Goal: Task Accomplishment & Management: Manage account settings

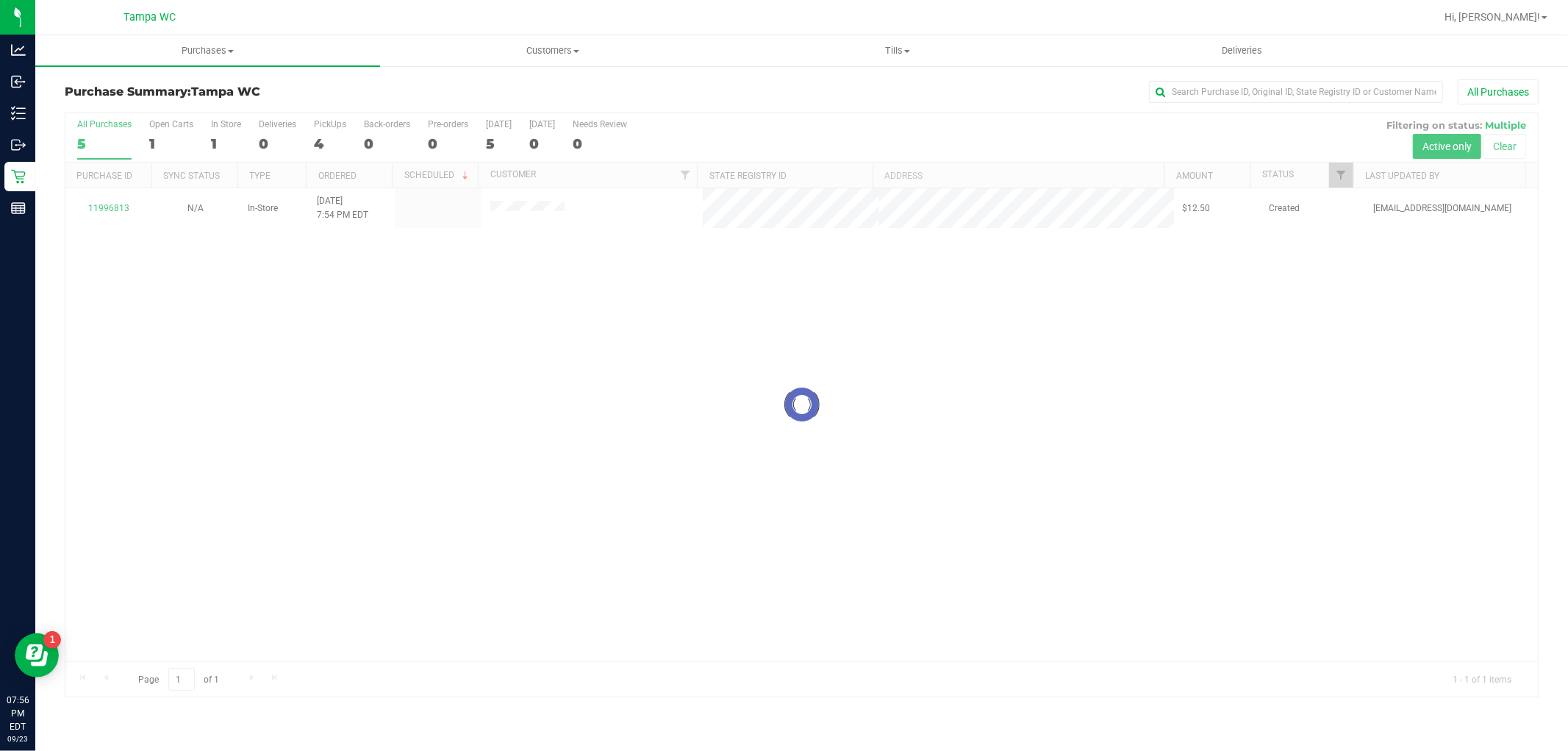
click at [461, 348] on div at bounding box center [801, 405] width 1473 height 583
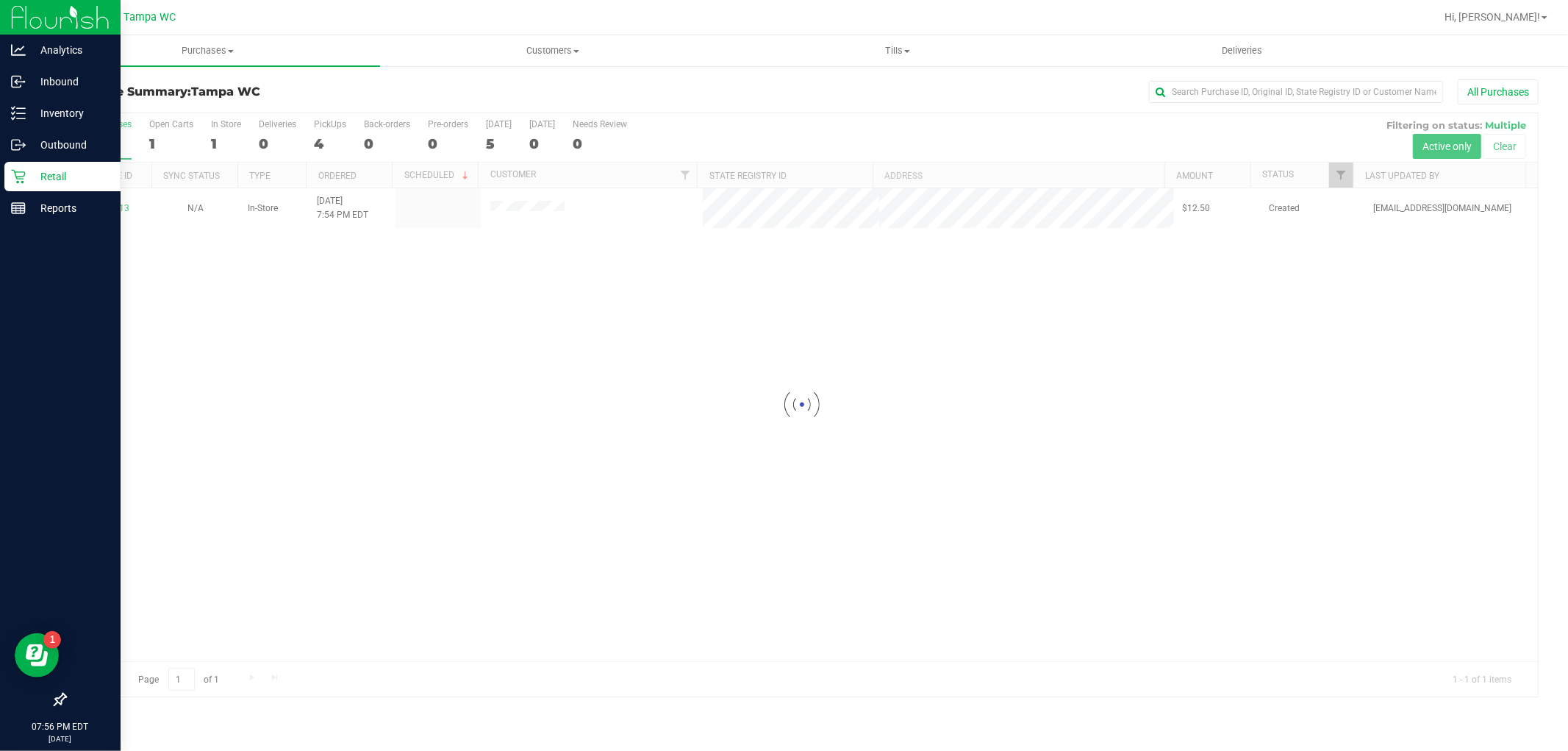
click at [41, 184] on p "Retail" at bounding box center [69, 176] width 88 height 18
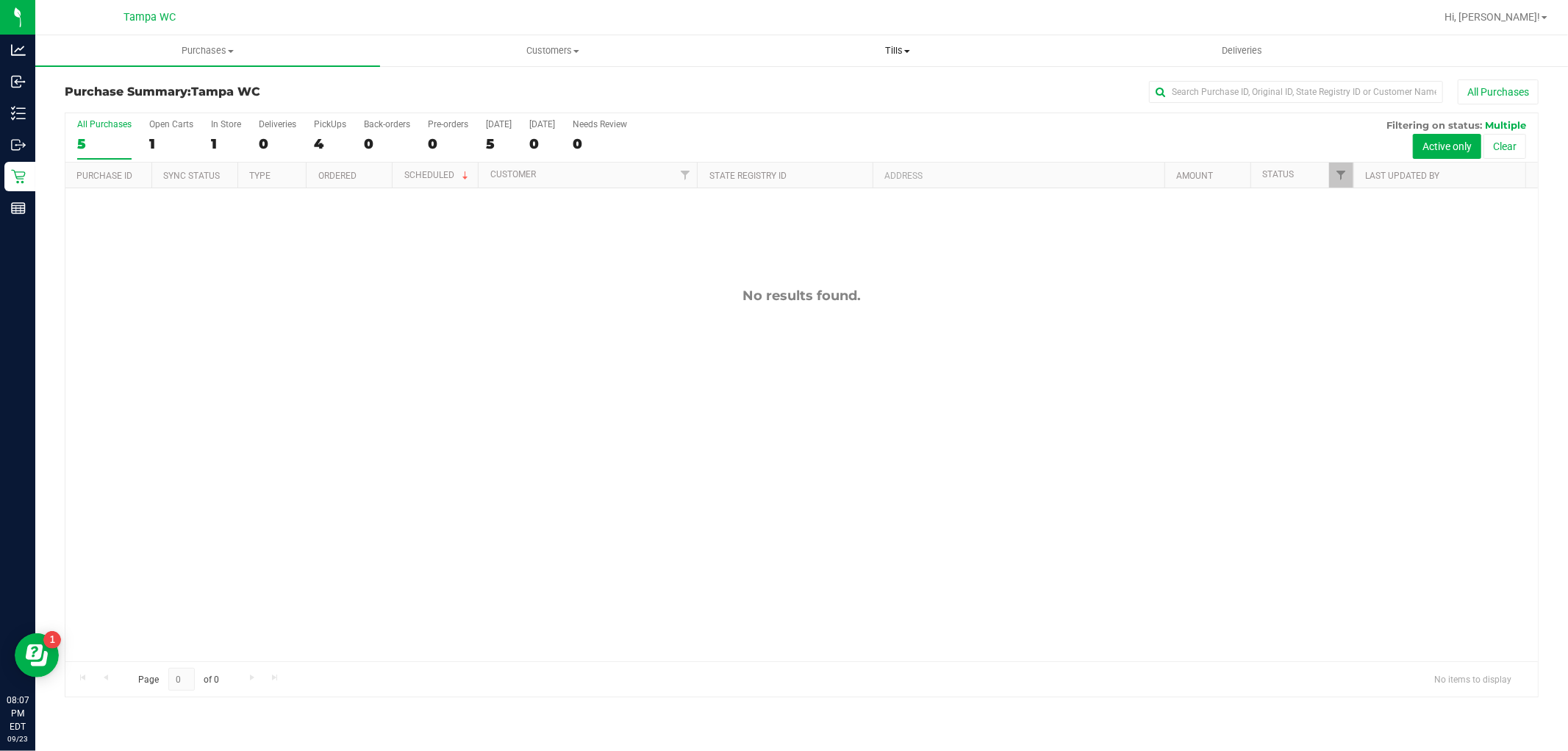
click at [878, 39] on uib-tab-heading "Tills Manage tills Reconcile e-payments" at bounding box center [897, 50] width 344 height 29
click at [774, 84] on span "Manage tills" at bounding box center [774, 88] width 99 height 12
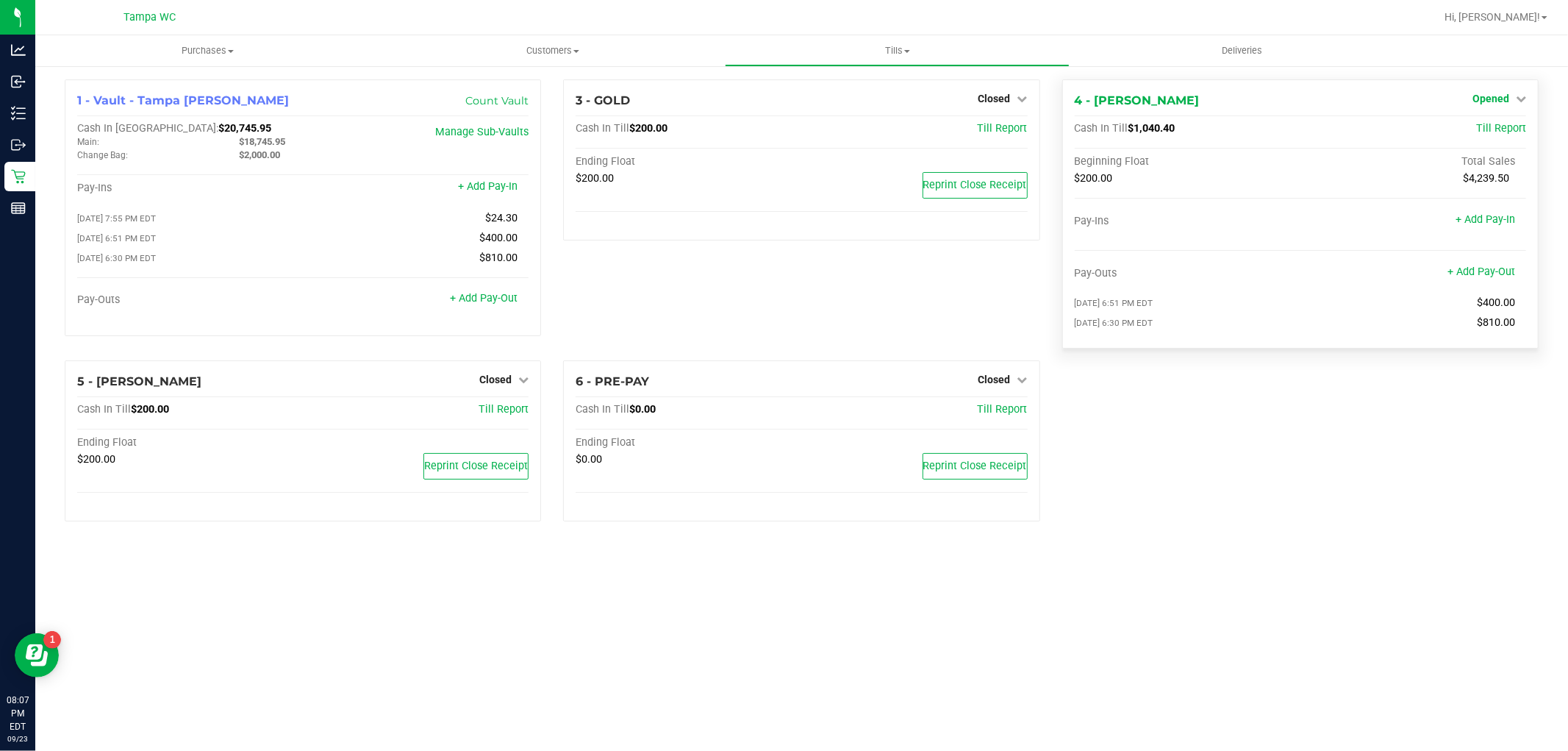
click at [1506, 93] on span "Opened" at bounding box center [1490, 98] width 37 height 12
click at [1482, 134] on link "Close Till" at bounding box center [1492, 129] width 39 height 12
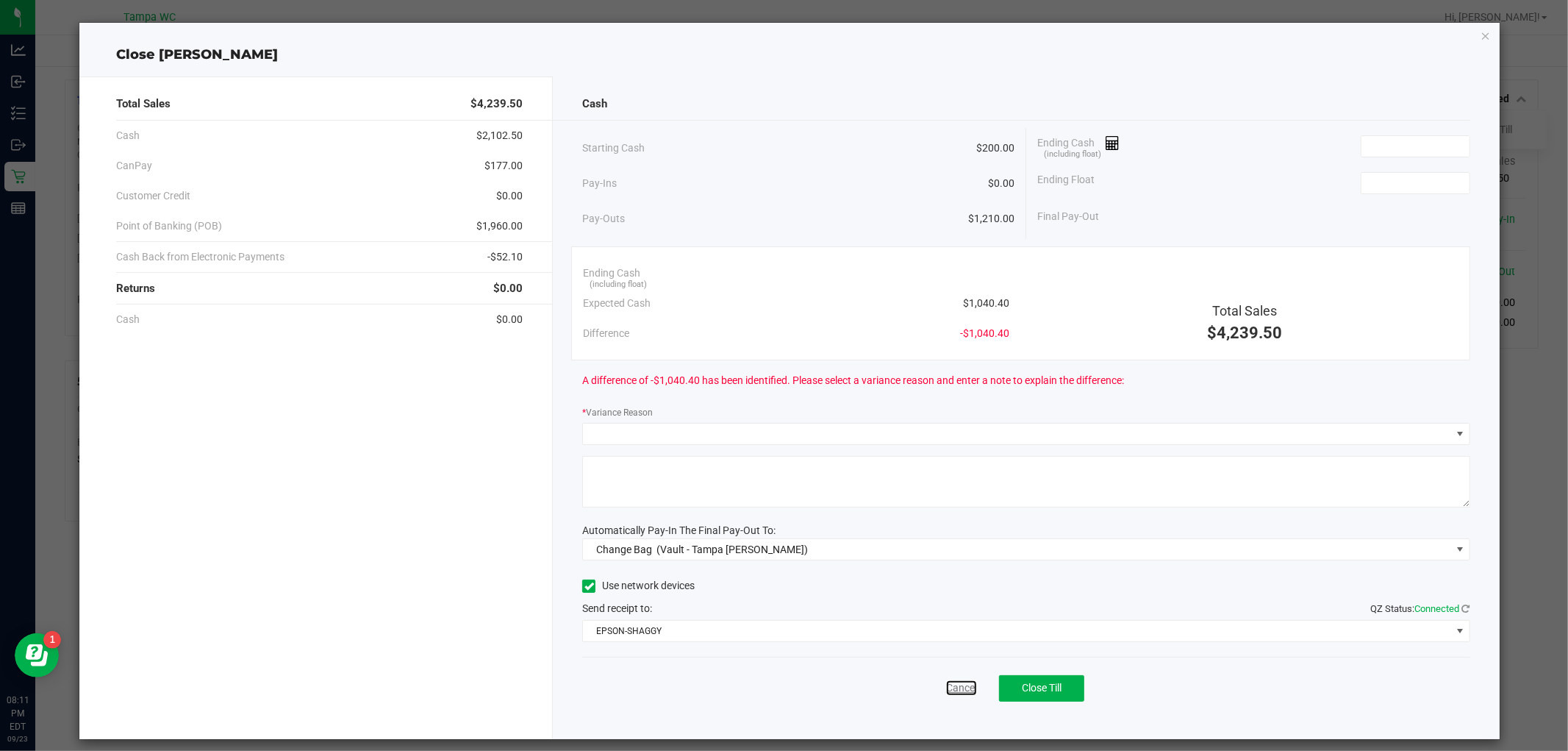
drag, startPoint x: 941, startPoint y: 683, endPoint x: 945, endPoint y: 675, distance: 8.9
click at [946, 683] on link "Cancel" at bounding box center [961, 688] width 31 height 15
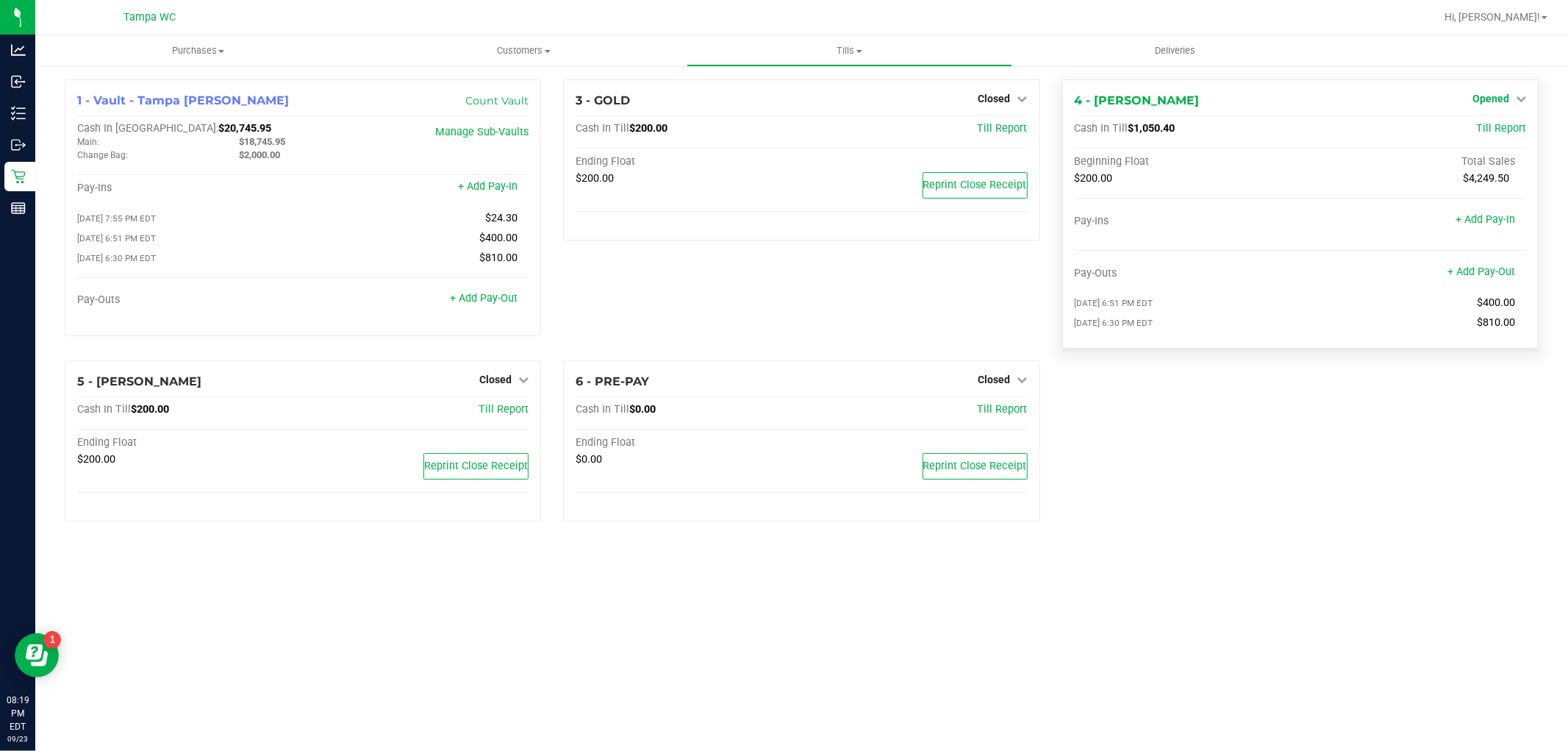
click at [1492, 97] on span "Opened" at bounding box center [1490, 98] width 37 height 12
click at [1482, 132] on link "Close Till" at bounding box center [1492, 129] width 39 height 12
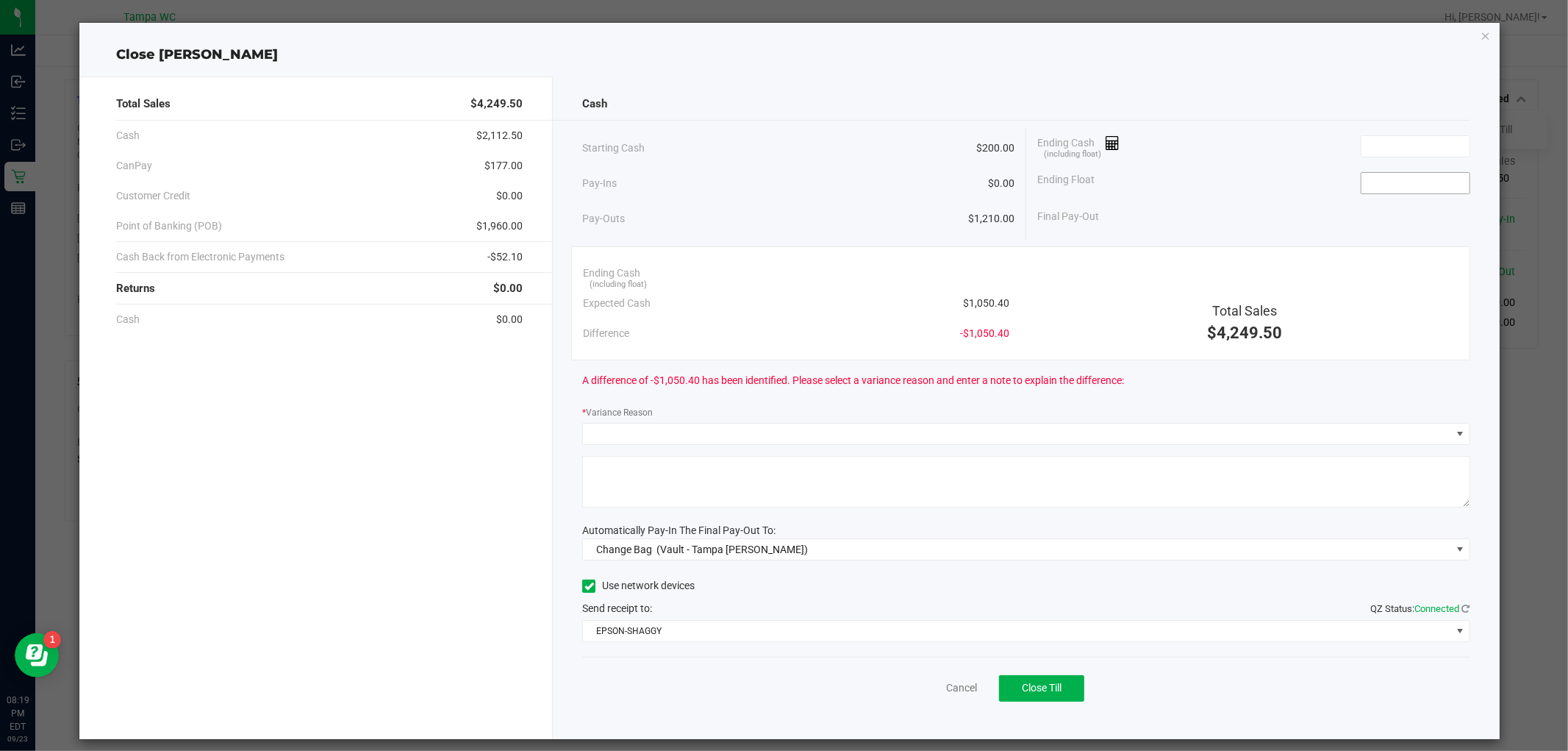
click at [1366, 184] on input at bounding box center [1415, 184] width 108 height 21
type input "$200.00"
click at [1385, 152] on input at bounding box center [1415, 146] width 108 height 21
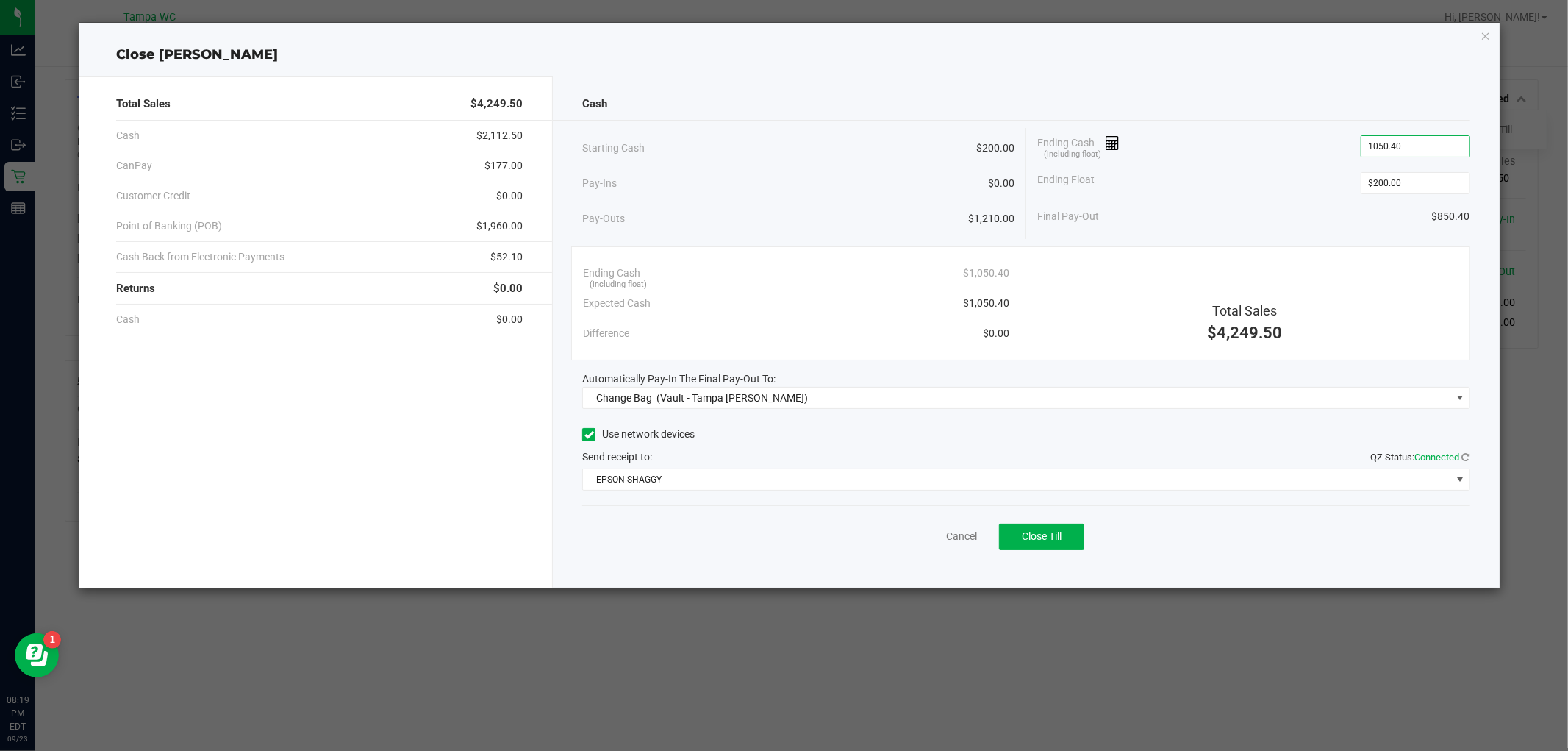
type input "$1,050.40"
click at [1268, 221] on div "Final Pay-Out $850.40" at bounding box center [1253, 216] width 433 height 30
click at [942, 530] on div "Cancel Close Till" at bounding box center [1026, 534] width 887 height 56
click at [946, 530] on link "Cancel" at bounding box center [961, 537] width 31 height 15
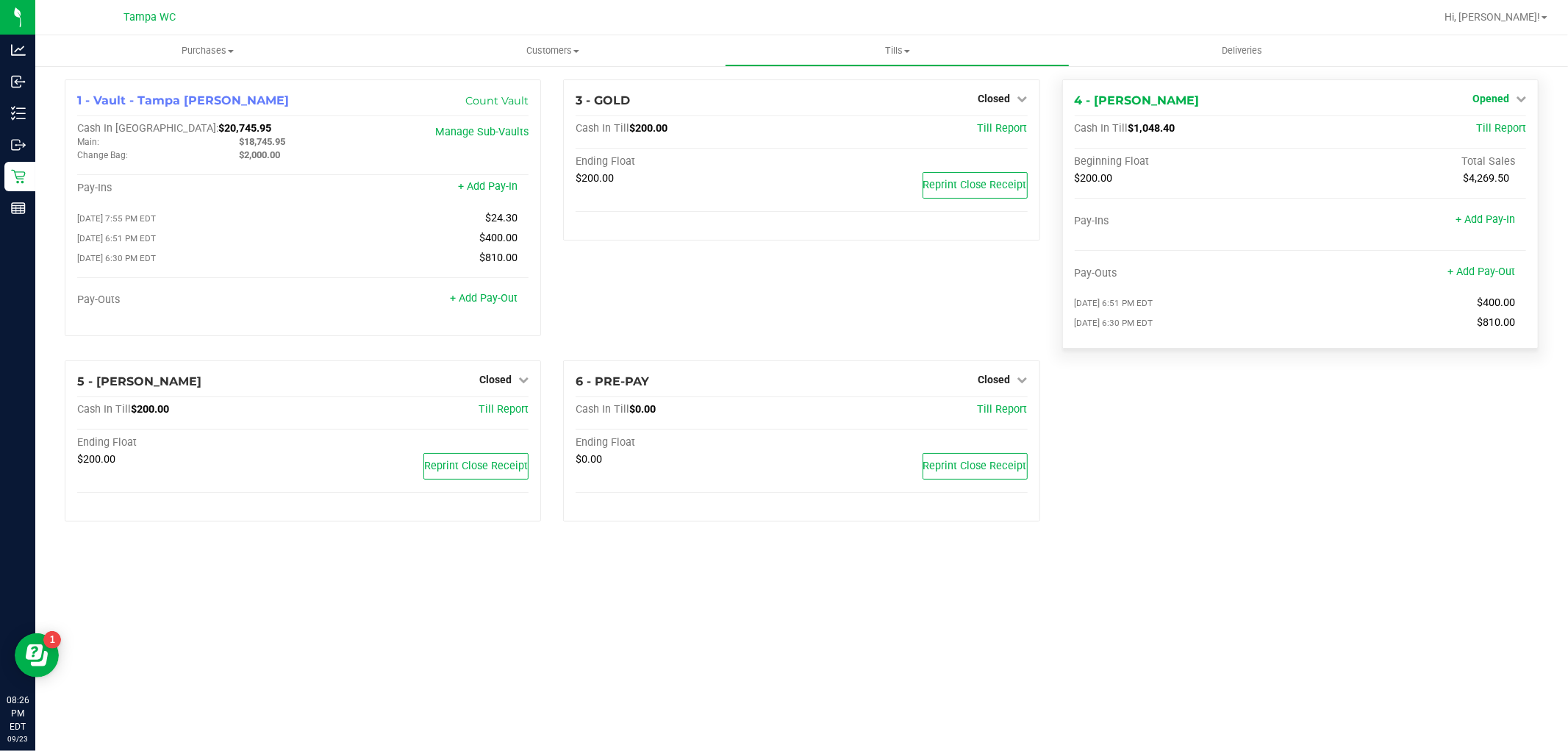
click at [1503, 97] on span "Opened" at bounding box center [1490, 98] width 37 height 12
click at [1507, 129] on link "Close Till" at bounding box center [1492, 129] width 39 height 12
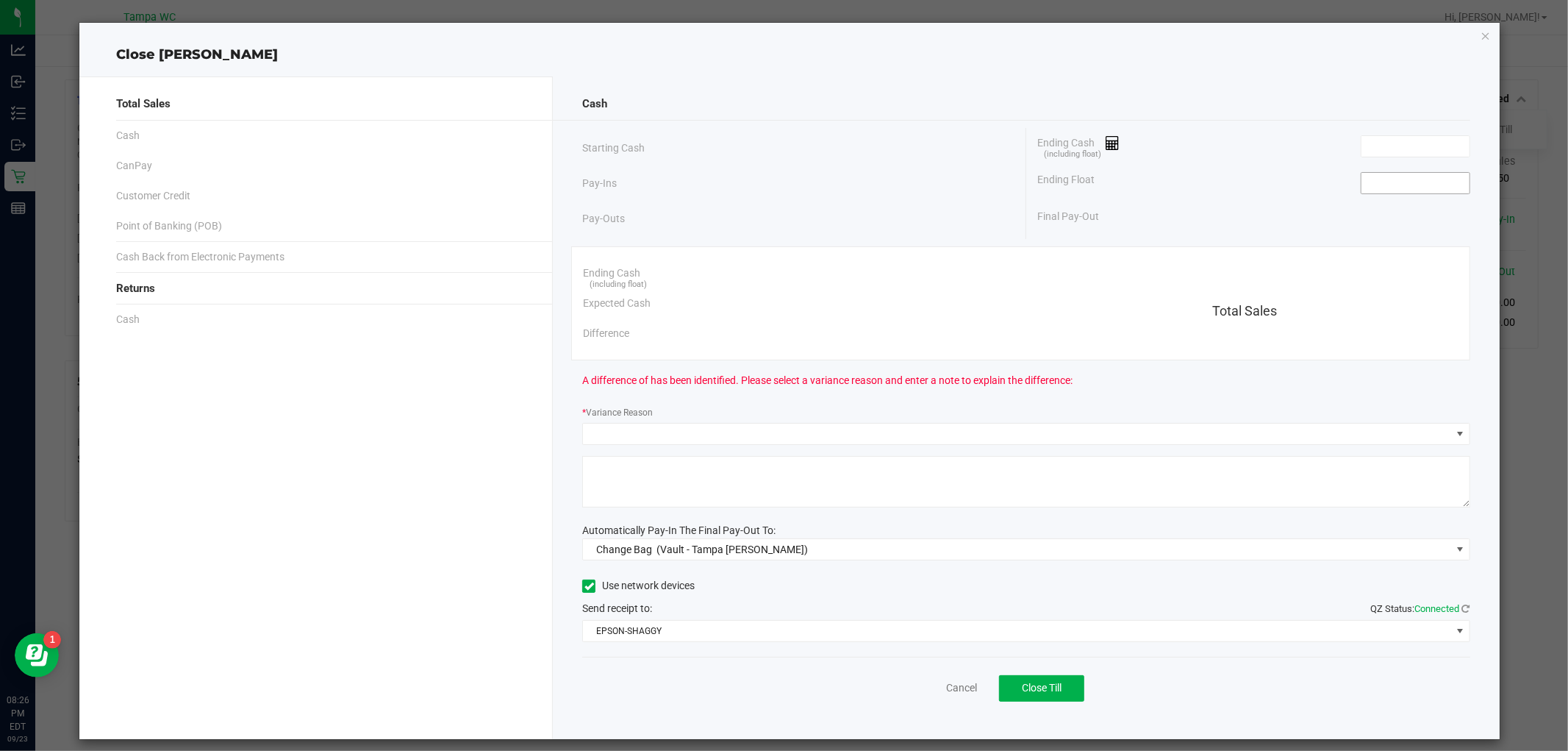
click at [1404, 184] on input at bounding box center [1415, 184] width 108 height 21
type input "$200.00"
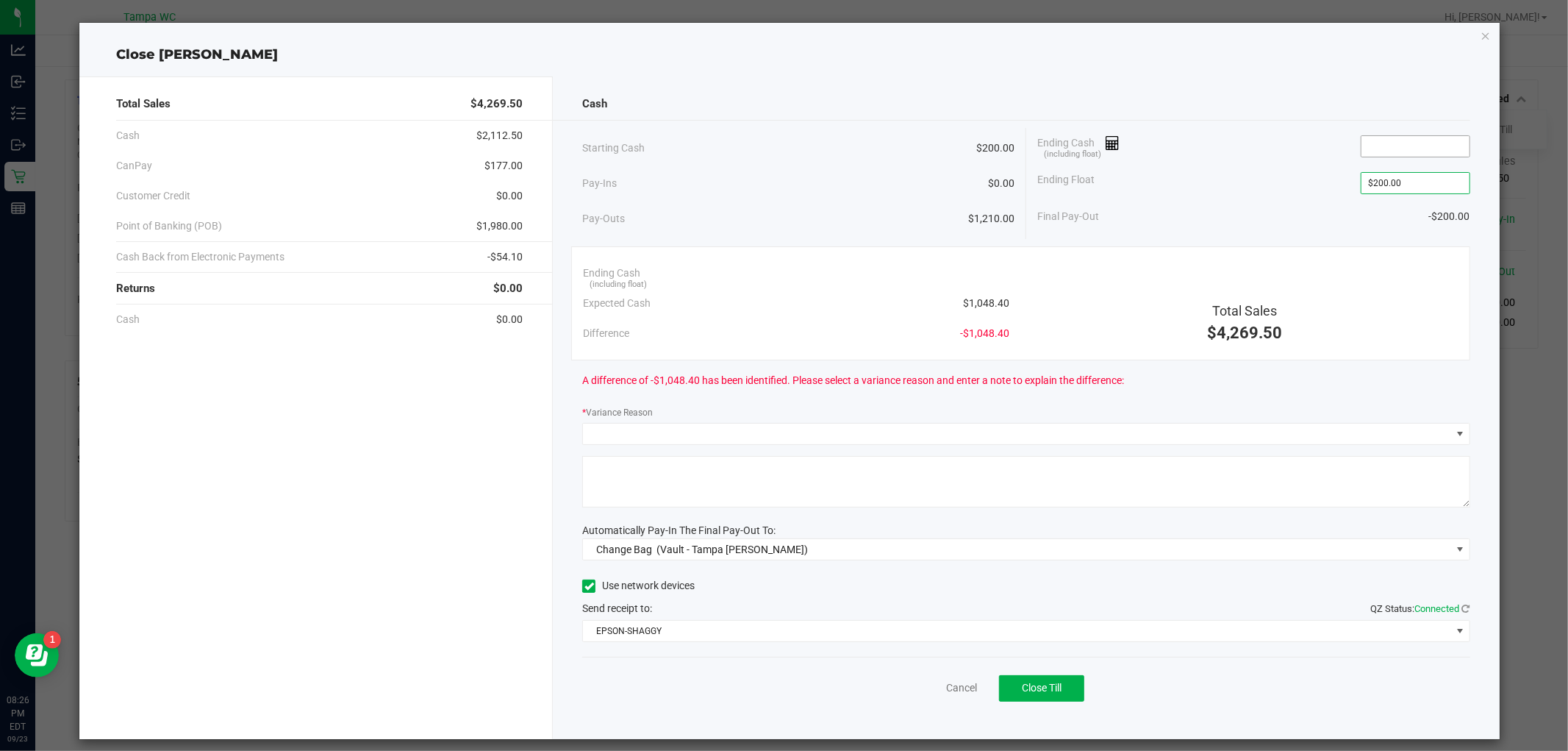
click at [1400, 152] on input at bounding box center [1415, 146] width 108 height 21
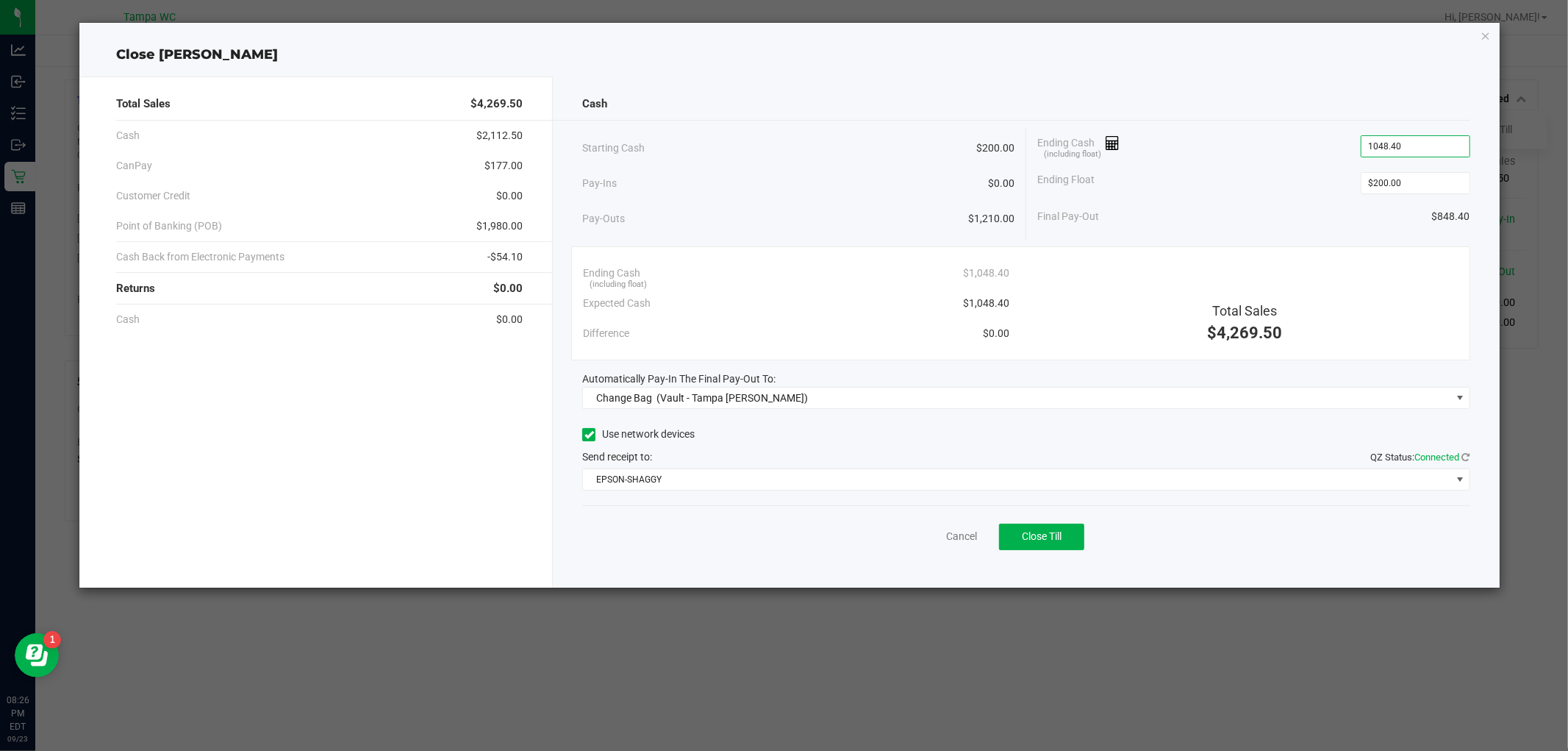
type input "$1,048.40"
click at [1284, 180] on div "Ending Float $200.00" at bounding box center [1253, 183] width 433 height 37
drag, startPoint x: 773, startPoint y: 396, endPoint x: 769, endPoint y: 403, distance: 8.1
click at [773, 396] on span "Change Bag (Vault - Tampa [PERSON_NAME])" at bounding box center [1017, 398] width 868 height 21
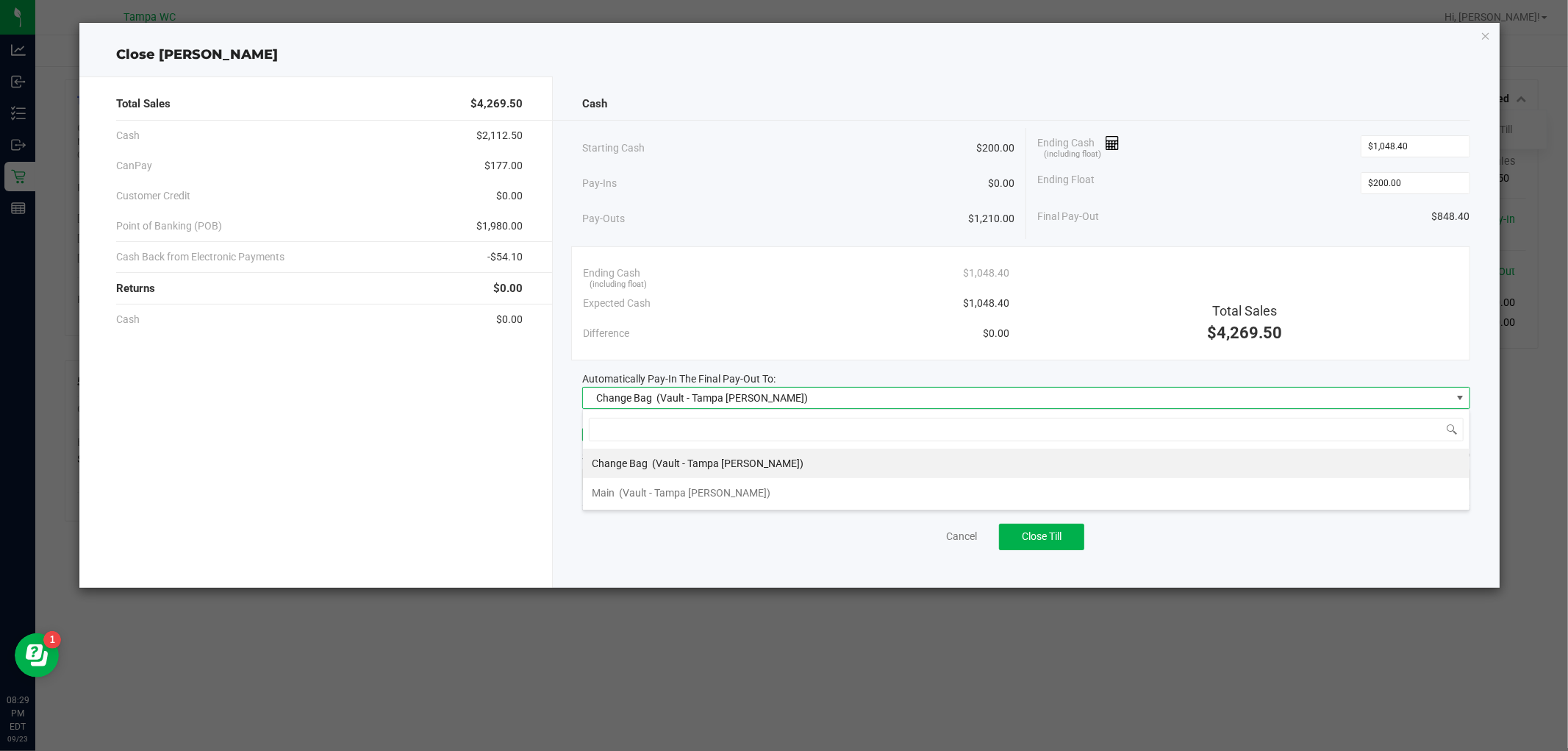
scroll to position [22, 887]
click at [677, 494] on span "(Vault - Tampa [PERSON_NAME])" at bounding box center [695, 493] width 152 height 12
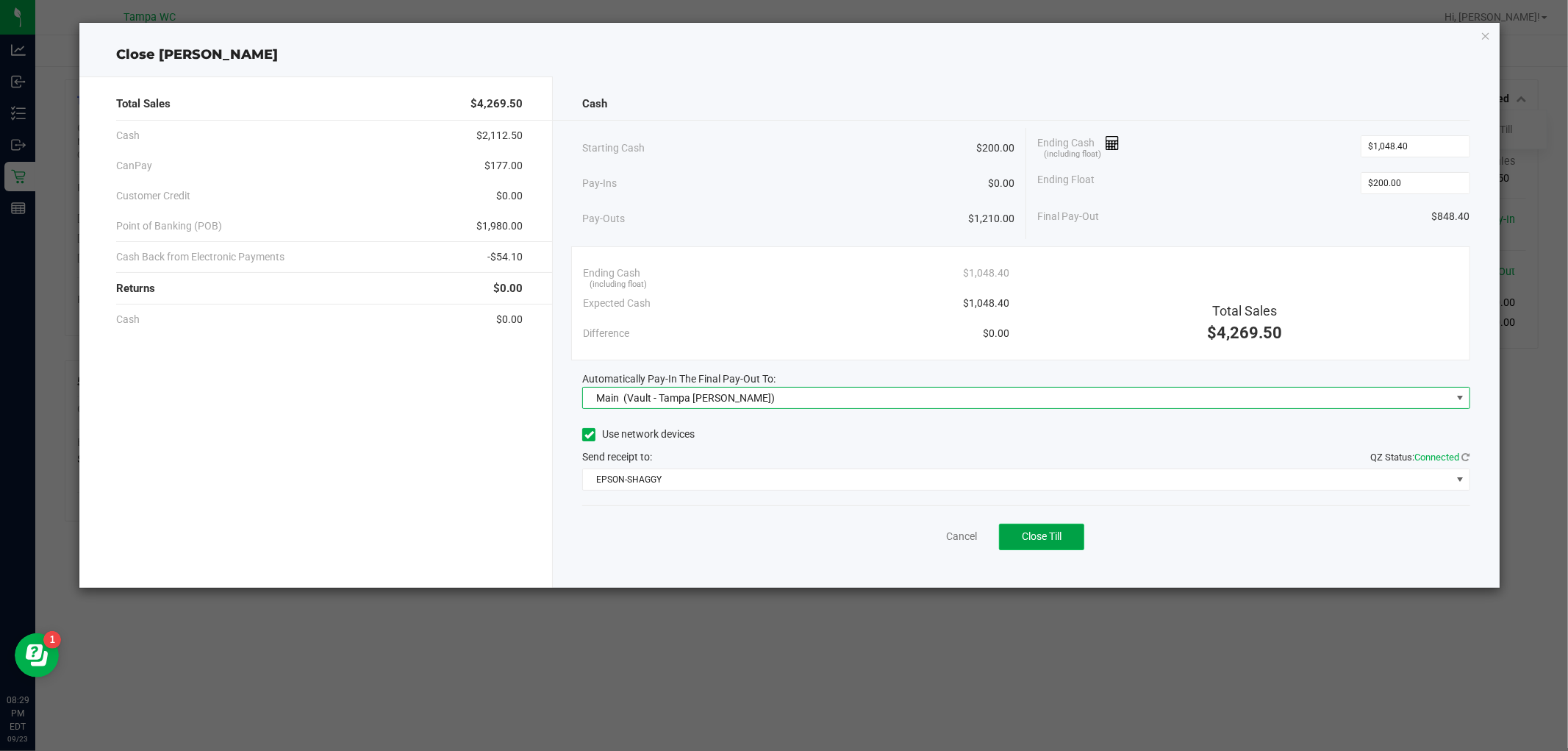
click at [1041, 540] on span "Close Till" at bounding box center [1042, 536] width 39 height 12
